Goal: Information Seeking & Learning: Learn about a topic

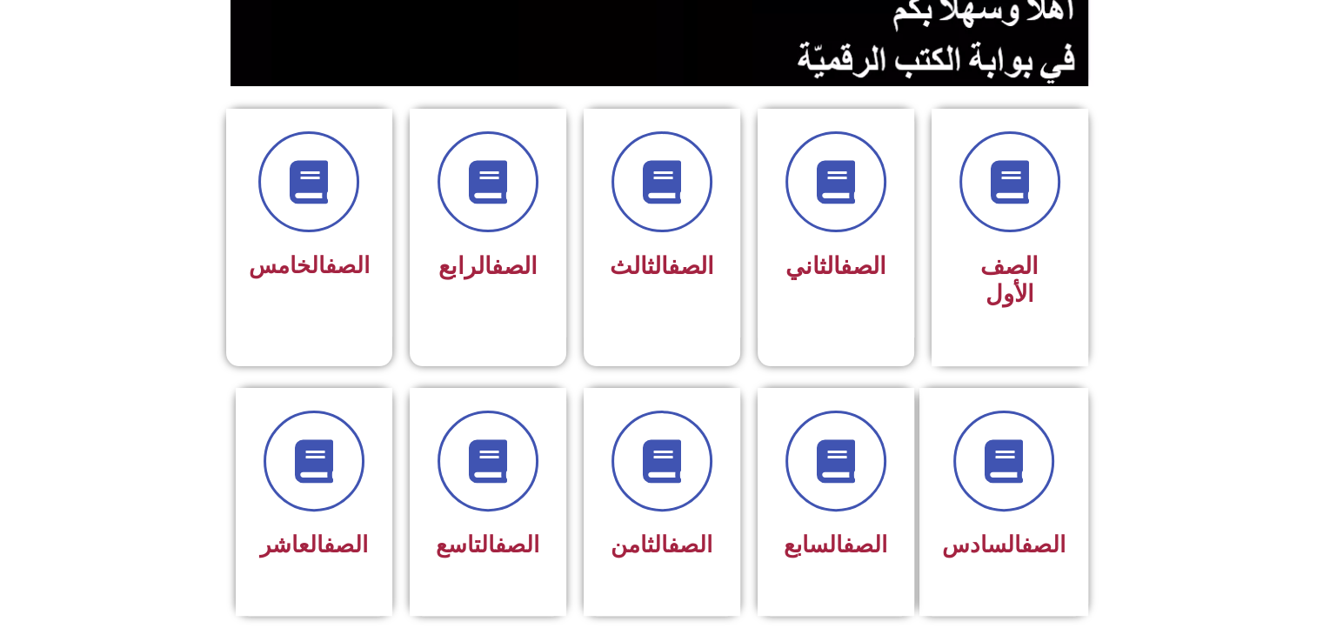
scroll to position [435, 0]
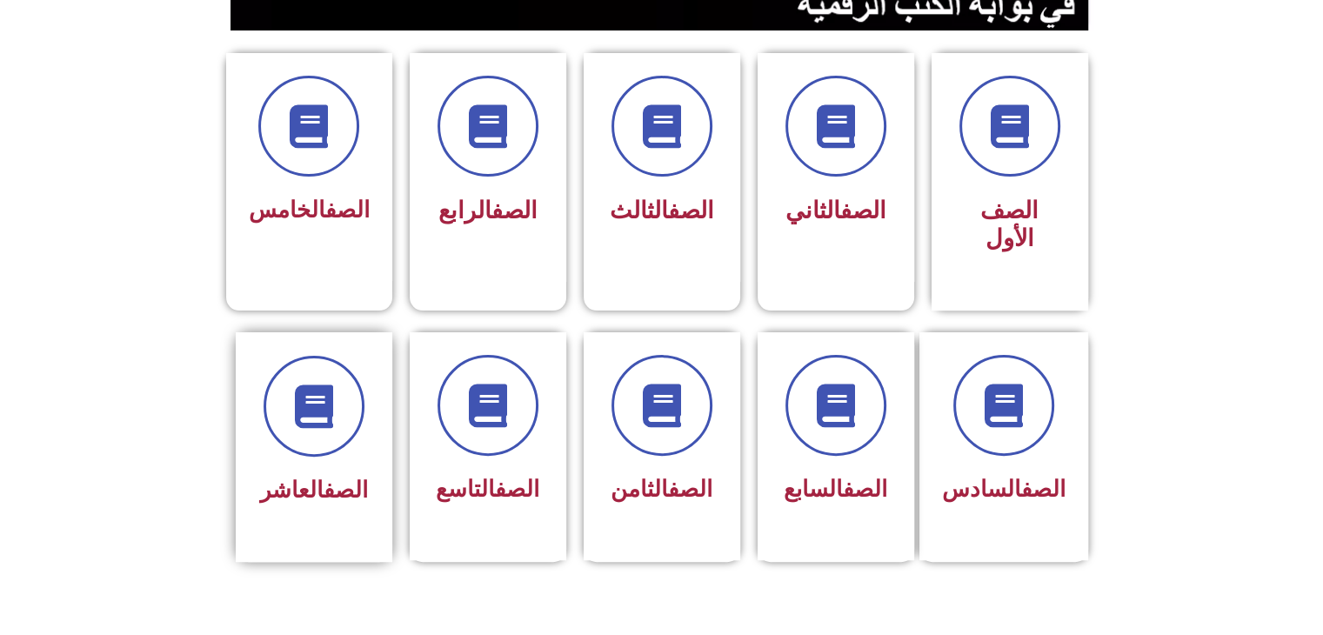
click at [264, 404] on div at bounding box center [314, 406] width 110 height 101
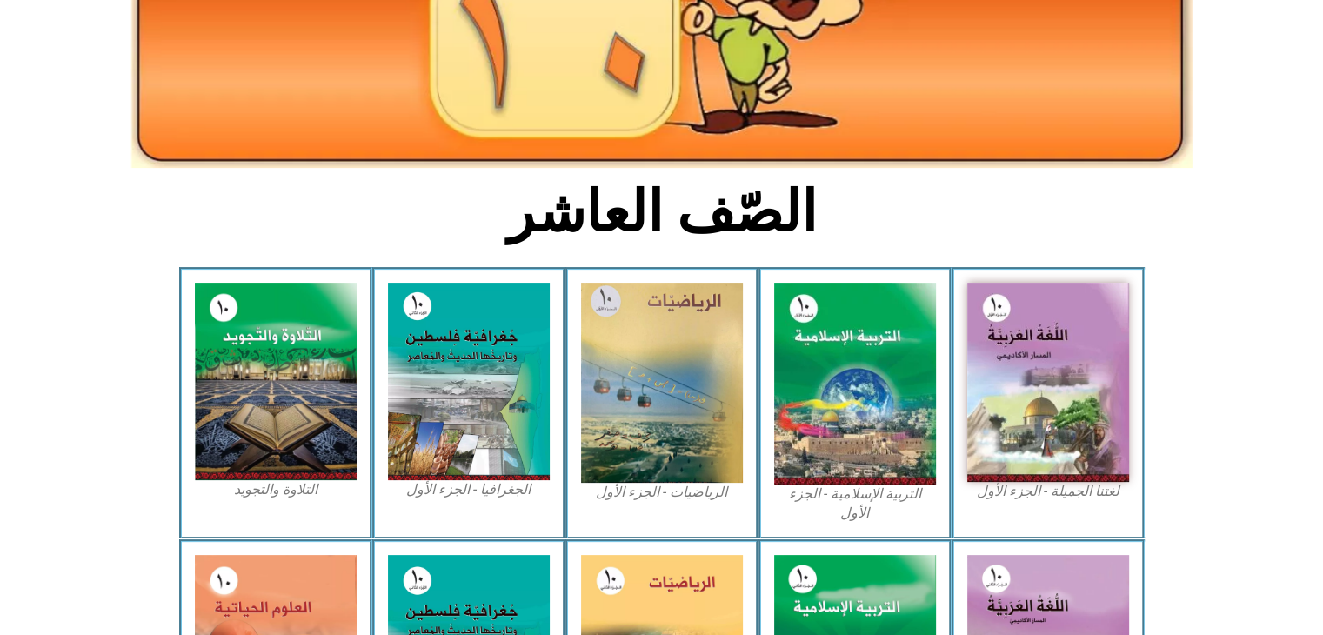
scroll to position [348, 0]
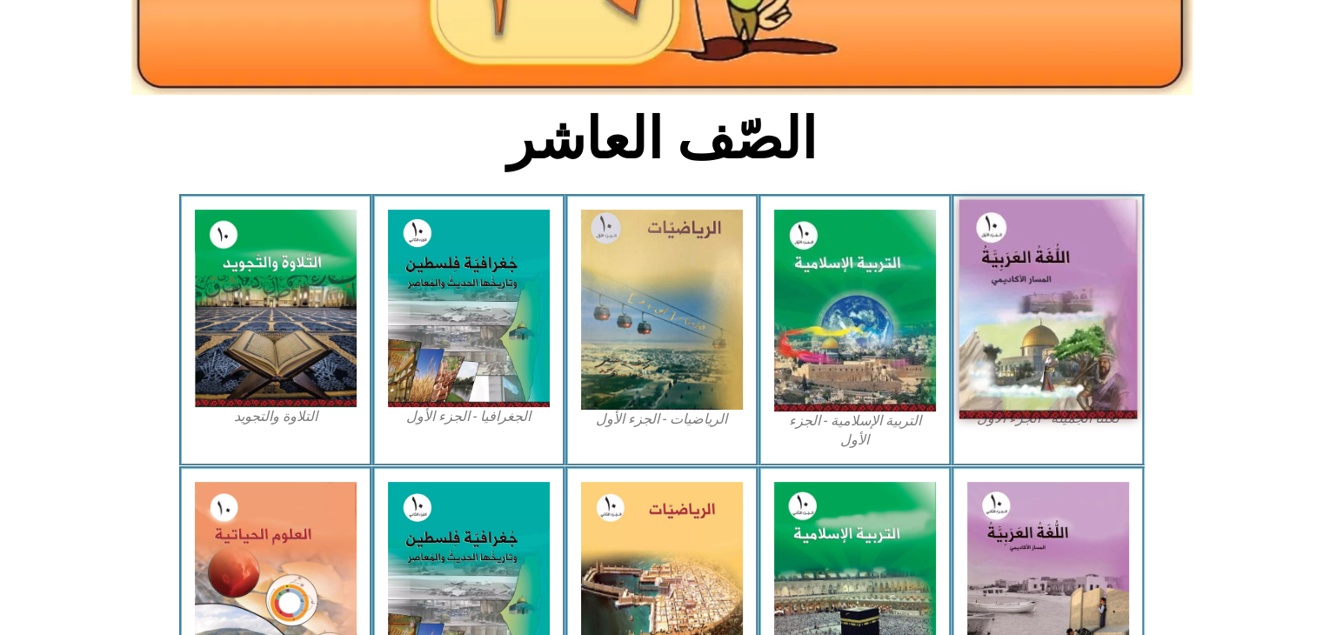
click at [1092, 355] on img at bounding box center [1048, 309] width 178 height 219
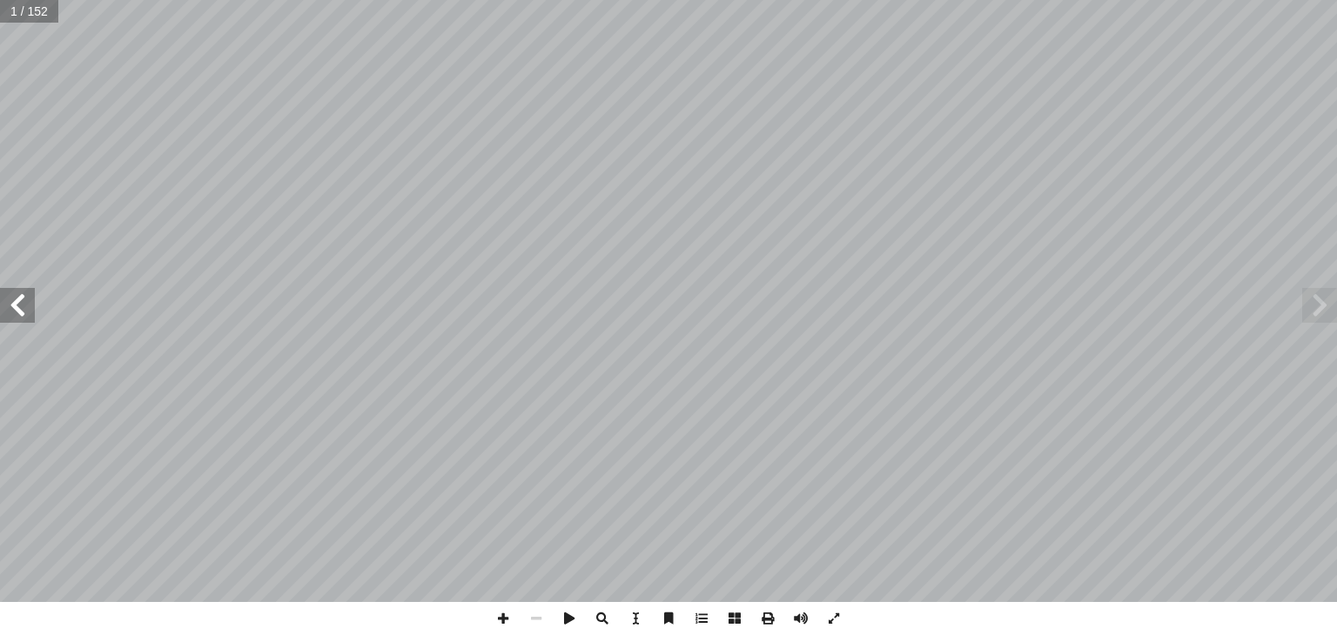
click at [3, 300] on span at bounding box center [17, 305] width 35 height 35
click at [30, 308] on span at bounding box center [17, 305] width 35 height 35
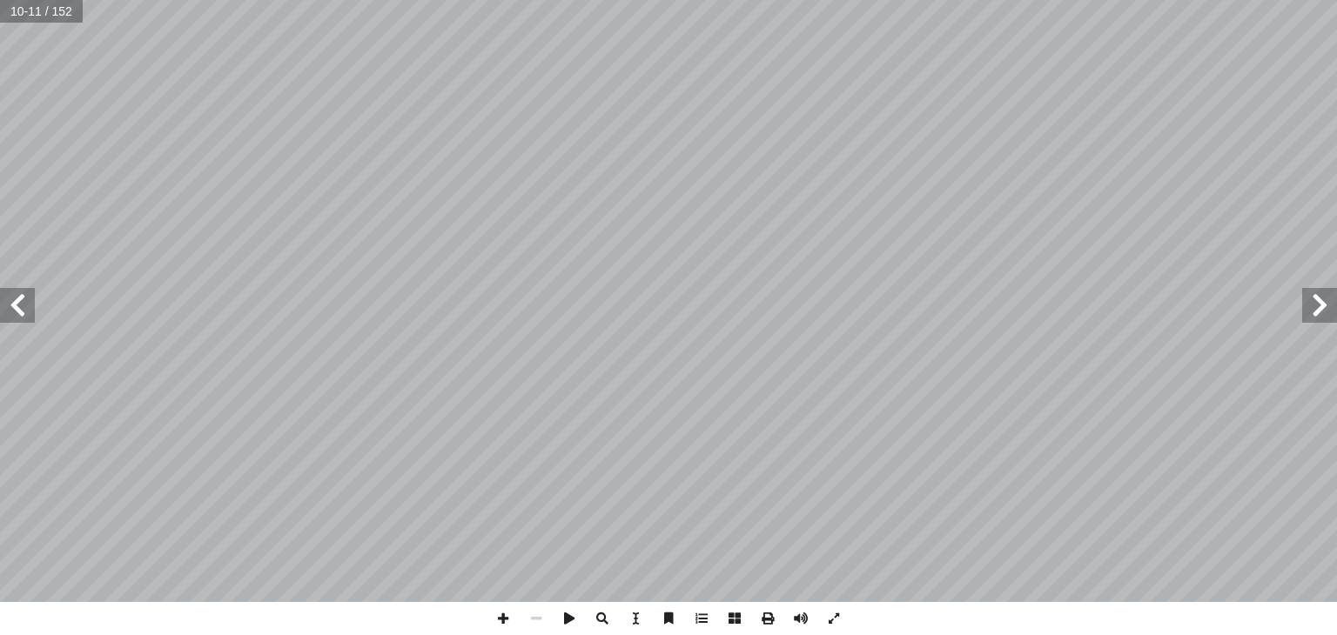
click at [30, 308] on span at bounding box center [17, 305] width 35 height 35
click at [765, 615] on span at bounding box center [767, 618] width 33 height 33
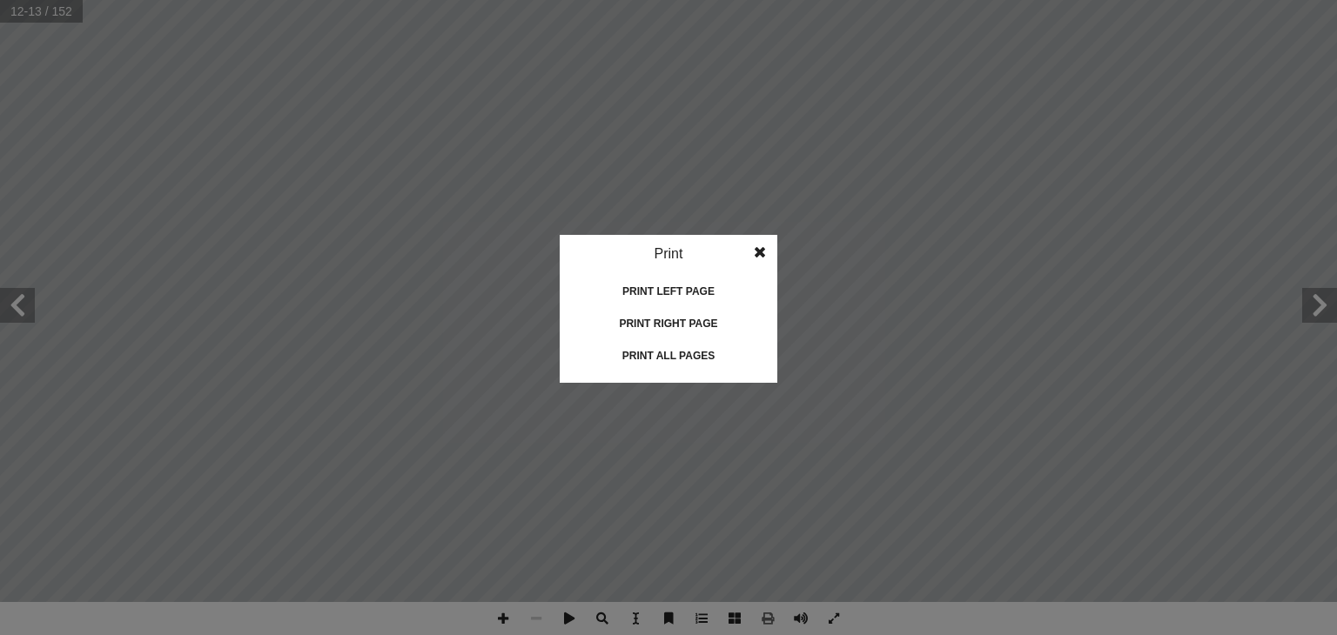
drag, startPoint x: 818, startPoint y: 443, endPoint x: 759, endPoint y: 251, distance: 201.2
click at [759, 251] on span at bounding box center [759, 252] width 31 height 35
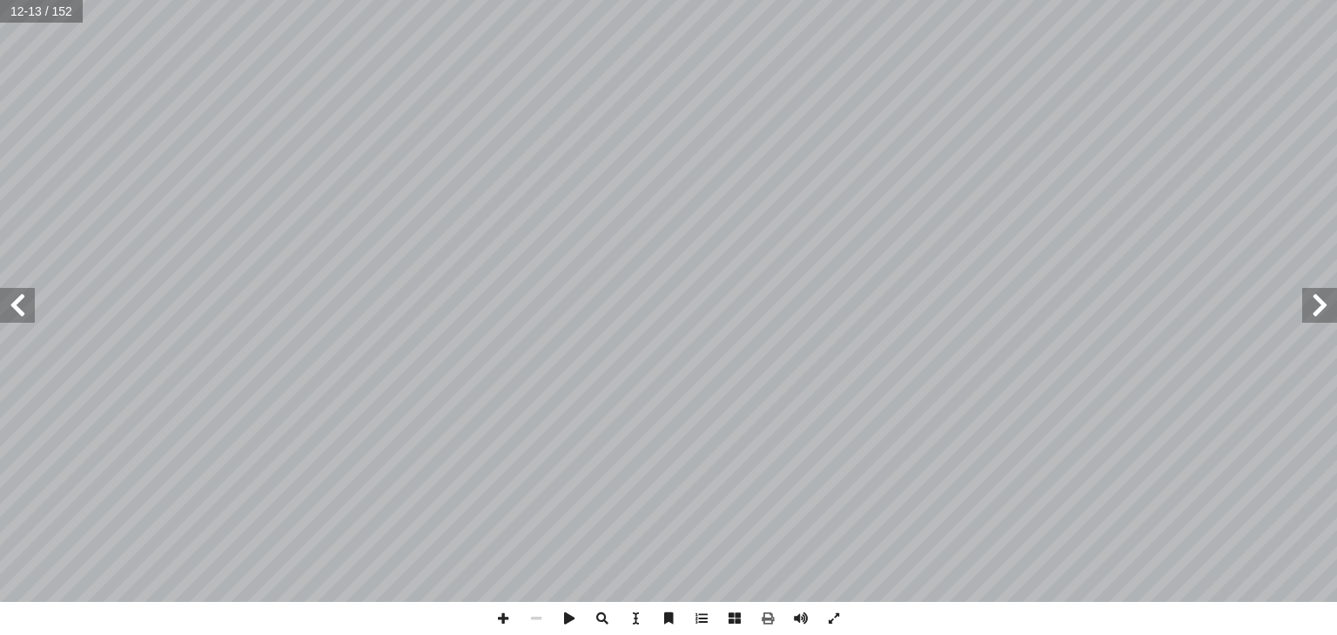
click at [18, 300] on span at bounding box center [17, 305] width 35 height 35
click at [19, 304] on span at bounding box center [17, 305] width 35 height 35
click at [23, 301] on span at bounding box center [17, 305] width 35 height 35
click at [1310, 294] on span at bounding box center [1319, 305] width 35 height 35
click at [1317, 300] on span at bounding box center [1319, 305] width 35 height 35
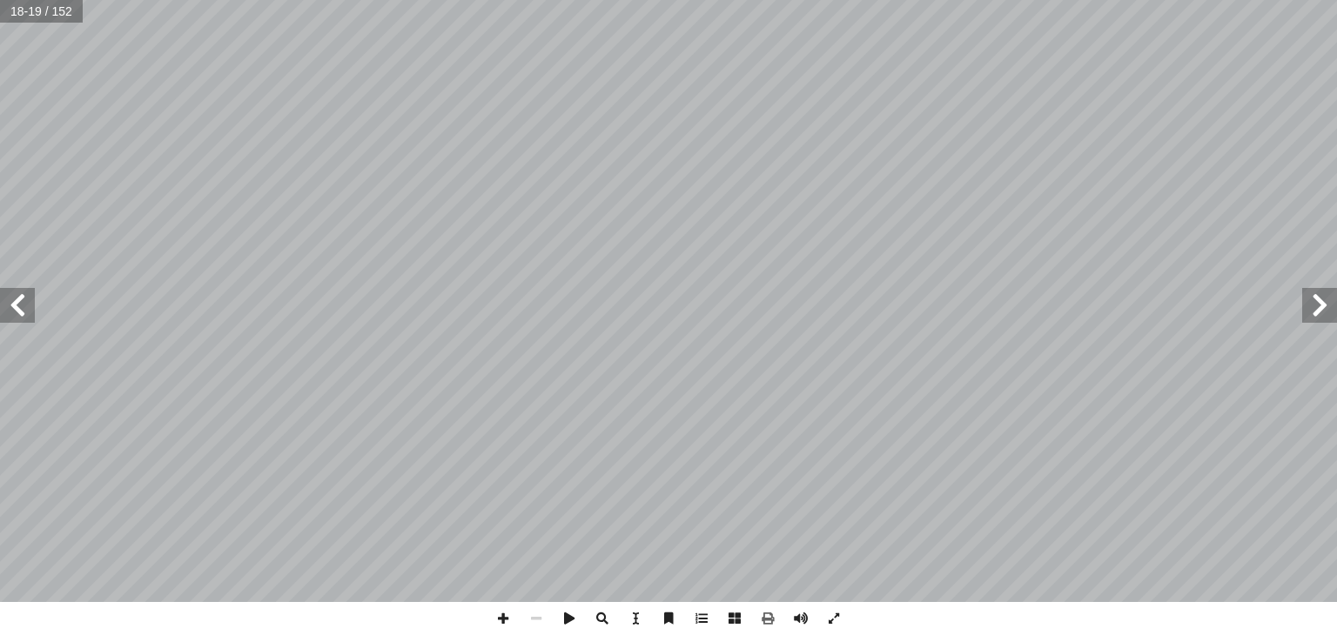
click at [1317, 300] on span at bounding box center [1319, 305] width 35 height 35
click at [30, 309] on span at bounding box center [17, 305] width 35 height 35
click at [16, 321] on span at bounding box center [17, 305] width 35 height 35
drag, startPoint x: 1326, startPoint y: 302, endPoint x: 1303, endPoint y: 302, distance: 22.6
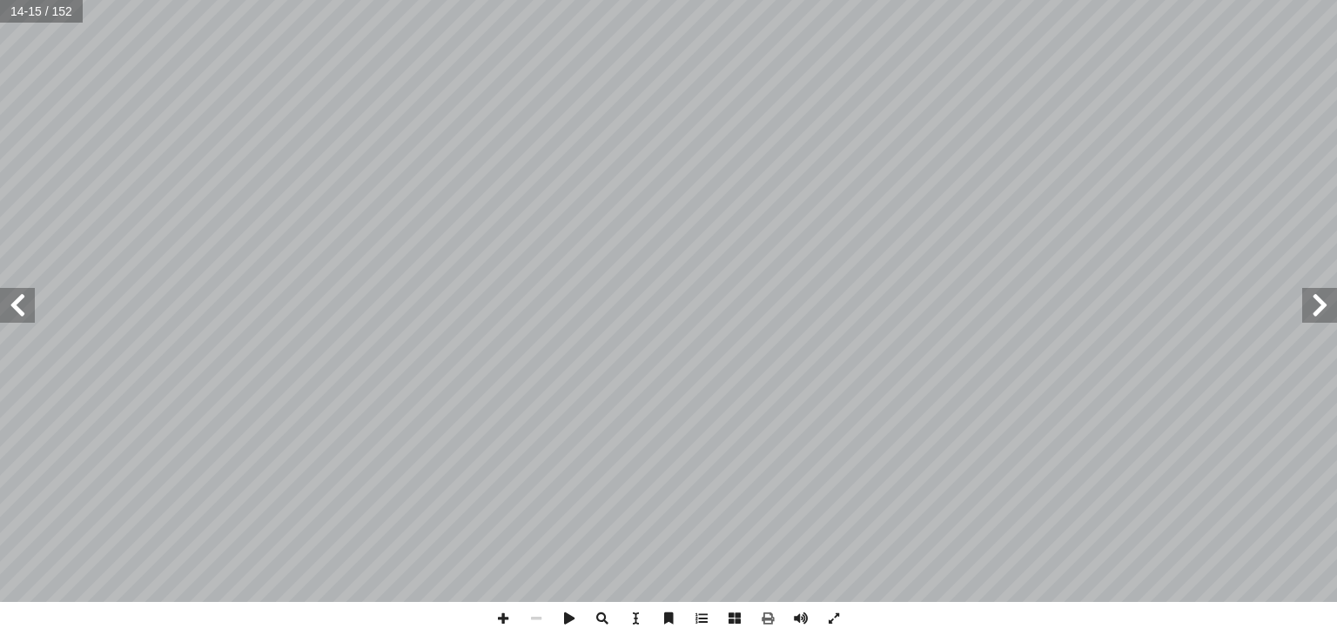
click at [1325, 302] on span at bounding box center [1319, 305] width 35 height 35
click at [21, 318] on span at bounding box center [17, 305] width 35 height 35
click at [1317, 302] on span at bounding box center [1319, 305] width 35 height 35
click at [16, 313] on span at bounding box center [17, 305] width 35 height 35
click at [16, 304] on span at bounding box center [17, 305] width 35 height 35
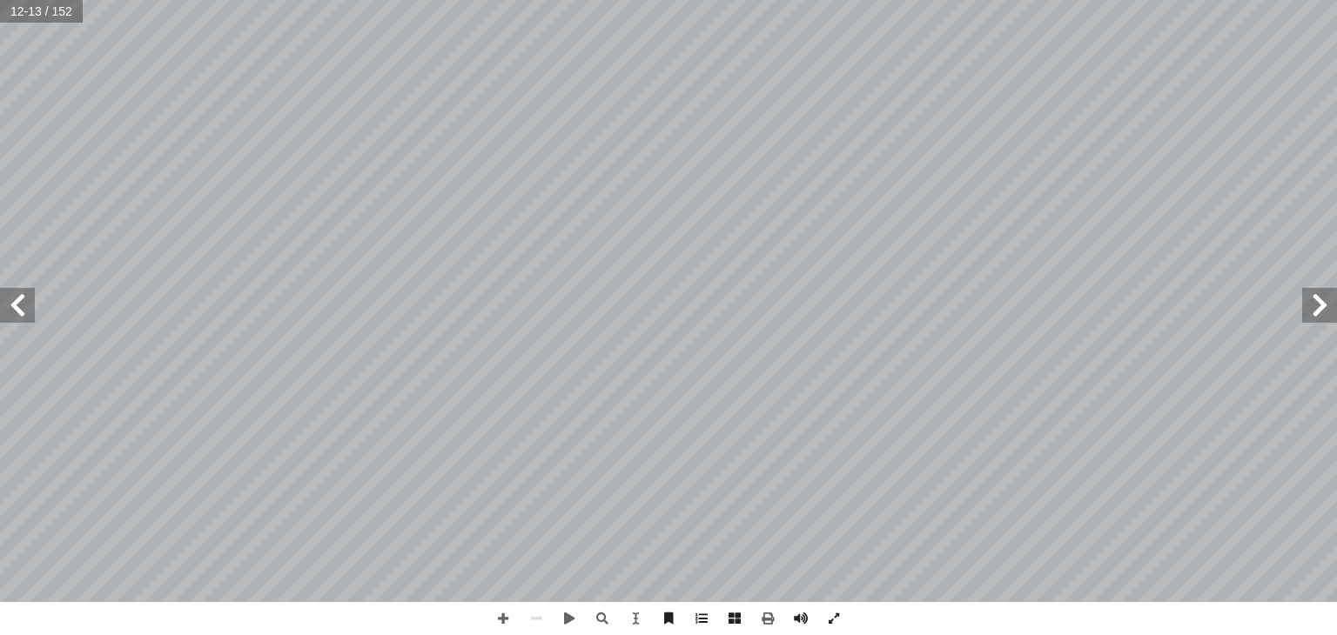
click at [16, 304] on span at bounding box center [17, 305] width 35 height 35
click at [1323, 297] on span at bounding box center [1319, 305] width 35 height 35
click at [773, 620] on span at bounding box center [767, 618] width 33 height 33
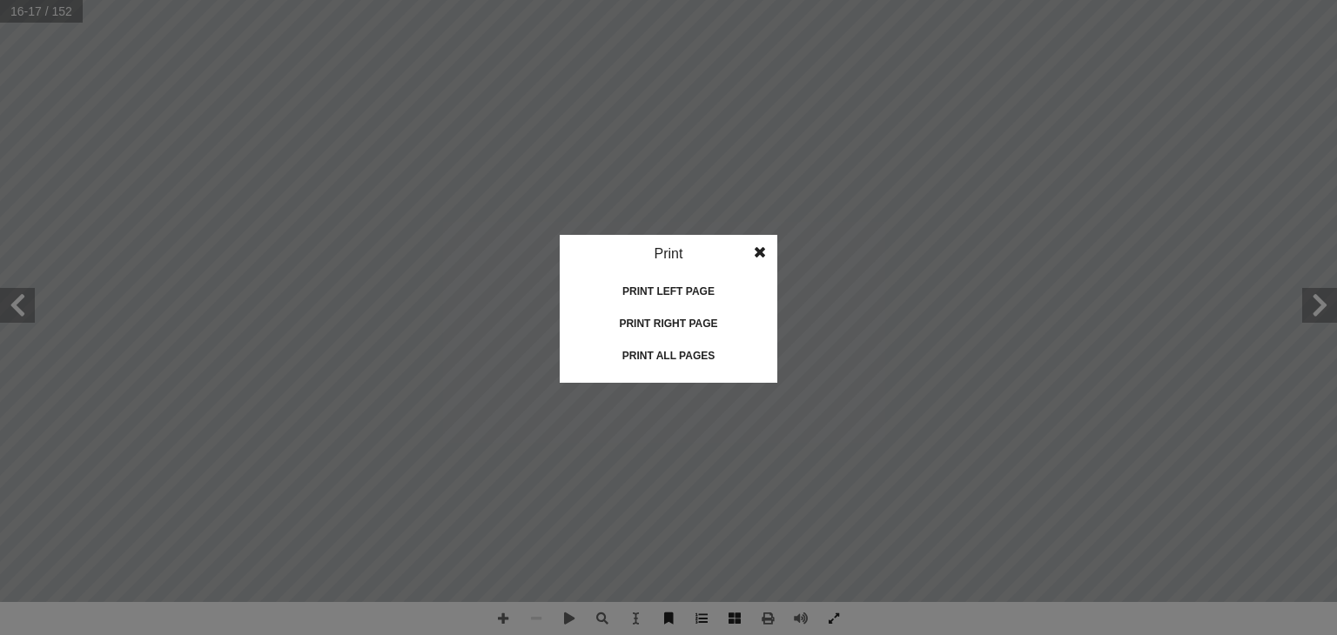
click at [677, 357] on div "Print all pages" at bounding box center [668, 356] width 174 height 28
